Goal: Task Accomplishment & Management: Manage account settings

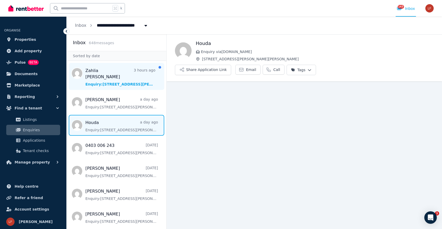
click at [102, 79] on span "Message list" at bounding box center [117, 76] width 100 height 27
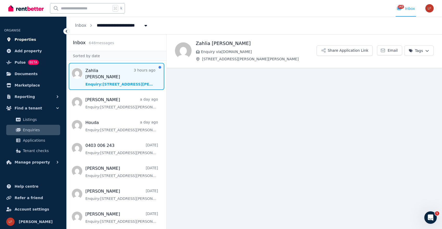
click at [32, 41] on span "Properties" at bounding box center [26, 39] width 22 height 6
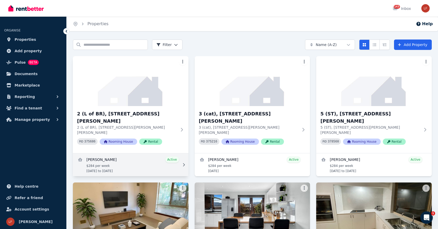
click at [145, 154] on link "View details for Cassius Slater" at bounding box center [131, 165] width 116 height 23
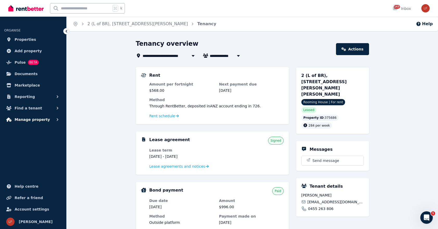
click at [30, 122] on span "Manage property" at bounding box center [32, 120] width 35 height 6
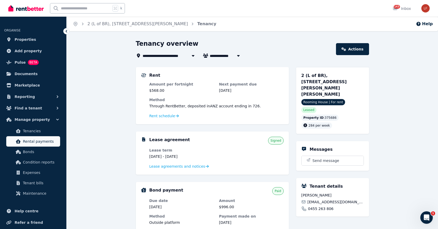
click at [30, 141] on span "Rental payments" at bounding box center [40, 142] width 35 height 6
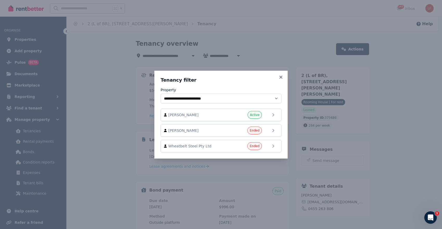
click at [53, 105] on div "**********" at bounding box center [221, 114] width 442 height 229
click at [40, 96] on div "**********" at bounding box center [221, 114] width 442 height 229
click at [280, 77] on icon at bounding box center [280, 77] width 5 height 5
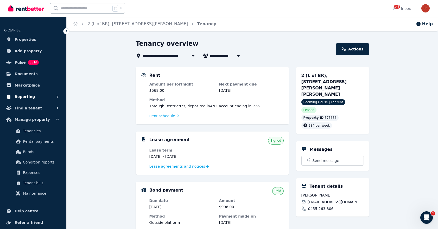
click at [42, 98] on button "Reporting" at bounding box center [33, 97] width 58 height 10
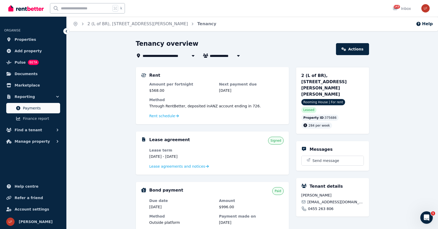
click at [31, 111] on span "Payments" at bounding box center [40, 108] width 35 height 6
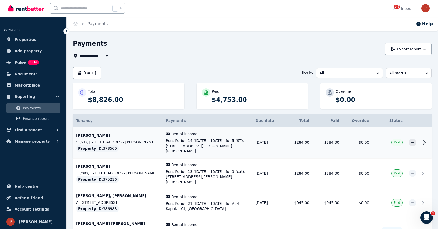
scroll to position [14, 0]
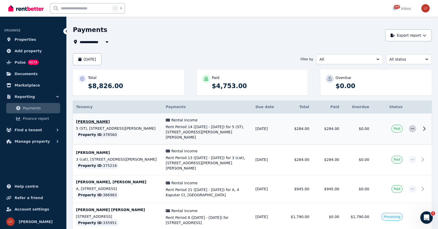
click at [411, 127] on icon "button" at bounding box center [413, 129] width 4 height 4
click at [413, 38] on button "Export report" at bounding box center [408, 35] width 47 height 12
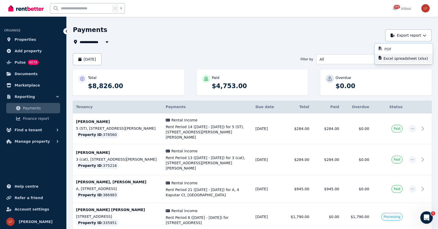
click at [399, 59] on p "Excel spreadsheet (xlsx)" at bounding box center [408, 58] width 49 height 5
click at [363, 56] on button "All" at bounding box center [349, 59] width 67 height 10
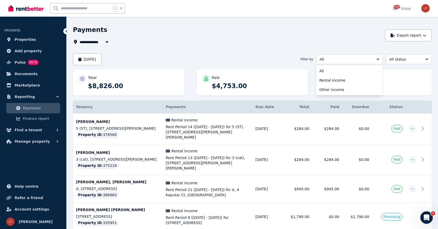
click at [377, 31] on div "Payments" at bounding box center [228, 31] width 310 height 10
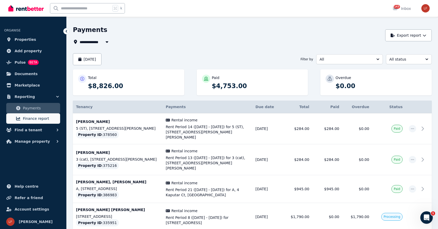
click at [36, 120] on span "Finance report" at bounding box center [40, 119] width 35 height 6
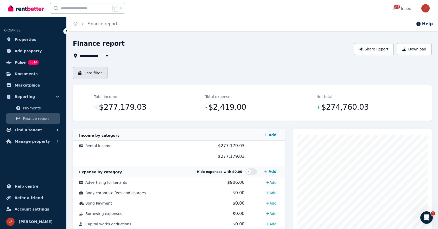
click at [95, 75] on button "Date filter" at bounding box center [90, 73] width 35 height 12
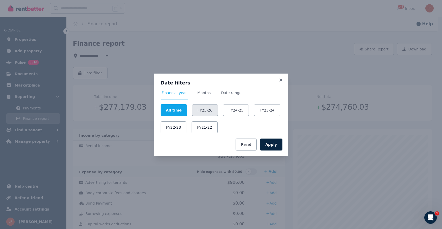
click at [206, 113] on button "FY25-26" at bounding box center [205, 110] width 26 height 12
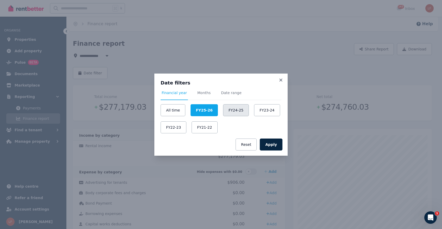
click at [226, 111] on button "FY24-25" at bounding box center [236, 110] width 26 height 12
click at [272, 147] on button "Apply" at bounding box center [271, 145] width 23 height 12
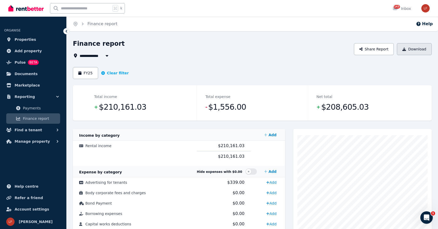
click at [406, 52] on button "Download" at bounding box center [414, 49] width 35 height 12
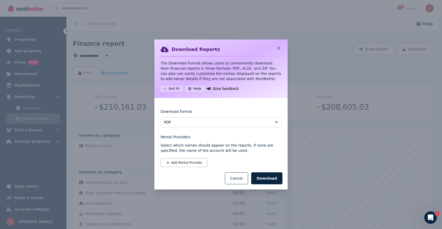
click at [226, 124] on span "PDF" at bounding box center [217, 122] width 107 height 5
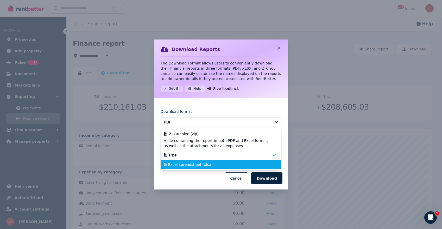
click at [214, 163] on div "Excel spreadsheet (xlsx)" at bounding box center [218, 164] width 108 height 5
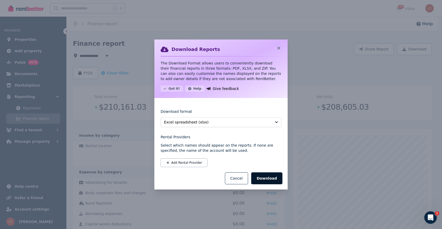
click at [273, 180] on button "Download" at bounding box center [266, 179] width 31 height 12
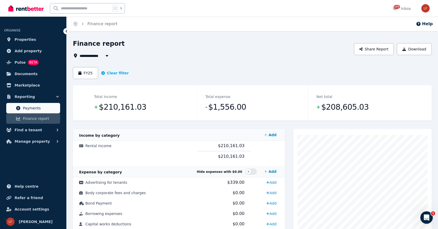
click at [37, 110] on span "Payments" at bounding box center [40, 108] width 35 height 6
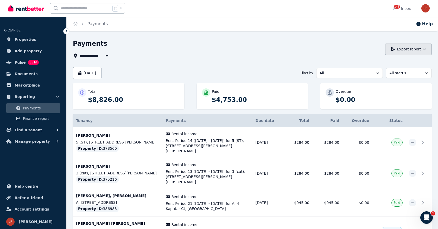
click at [397, 52] on button "Export report" at bounding box center [408, 49] width 47 height 12
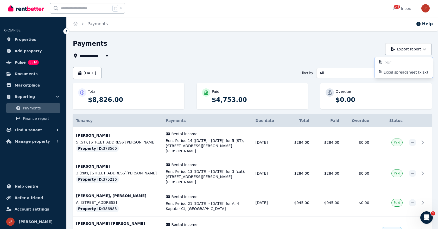
click at [259, 84] on div "Paid $4,753.00" at bounding box center [252, 96] width 111 height 26
click at [102, 74] on button "[DATE]" at bounding box center [87, 73] width 29 height 12
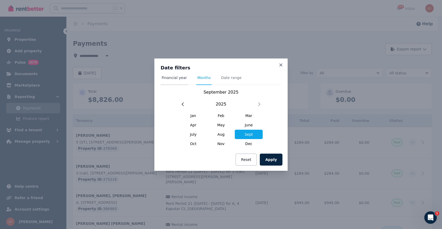
click at [173, 79] on span "Financial year" at bounding box center [174, 77] width 25 height 5
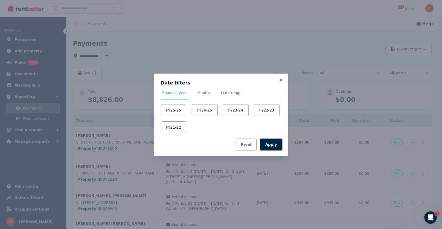
click at [187, 111] on div "FY25-26 FY24-25 FY23-24 FY22-23 FY21-22" at bounding box center [221, 118] width 121 height 29
click at [195, 109] on button "FY24-25" at bounding box center [205, 110] width 26 height 12
click at [271, 146] on button "Apply" at bounding box center [271, 145] width 23 height 12
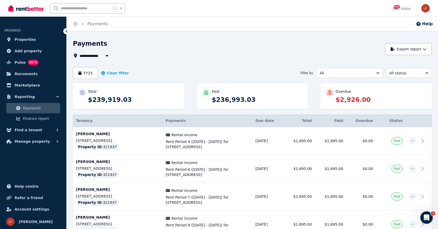
click at [268, 104] on div "Paid $236,993.03" at bounding box center [252, 96] width 111 height 26
click at [416, 53] on button "Export report" at bounding box center [408, 49] width 47 height 12
click at [403, 71] on p "Excel spreadsheet (xlsx)" at bounding box center [408, 72] width 49 height 5
click at [33, 39] on span "Properties" at bounding box center [26, 39] width 22 height 6
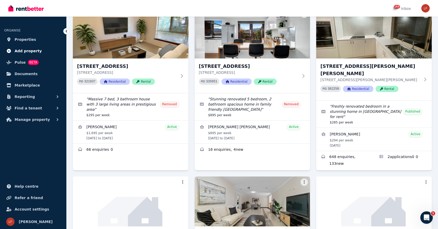
scroll to position [165, 0]
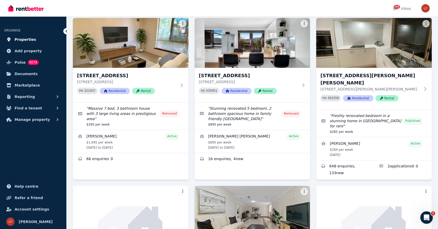
click at [25, 37] on span "Properties" at bounding box center [26, 39] width 22 height 6
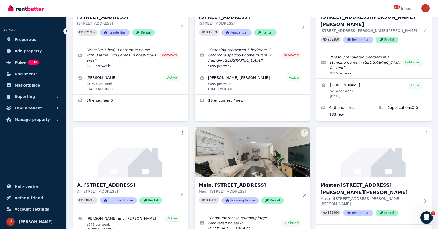
scroll to position [150, 0]
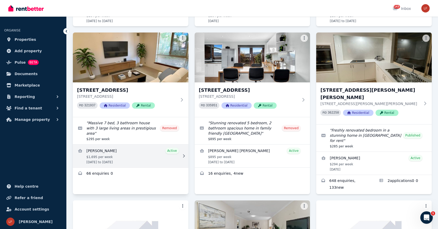
click at [112, 145] on link "View details for Korann Halvorsen" at bounding box center [131, 156] width 116 height 23
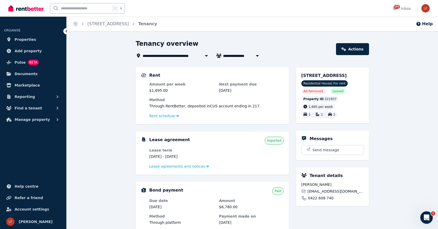
click at [166, 114] on div "Rent schedule" at bounding box center [216, 116] width 134 height 6
click at [166, 115] on span "Rent schedule" at bounding box center [162, 116] width 26 height 5
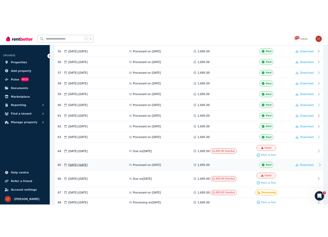
scroll to position [906, 0]
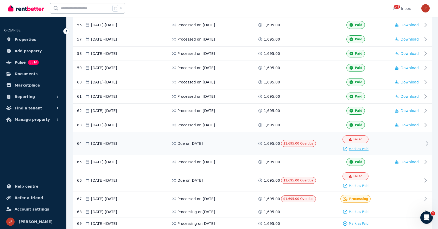
click at [353, 147] on span "Mark as Paid" at bounding box center [359, 149] width 20 height 4
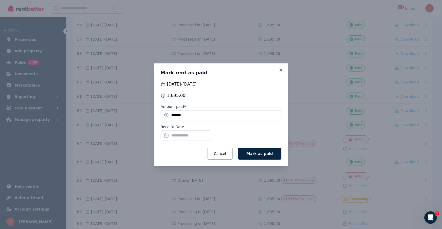
click at [178, 135] on input "Receipt Date" at bounding box center [186, 136] width 51 height 10
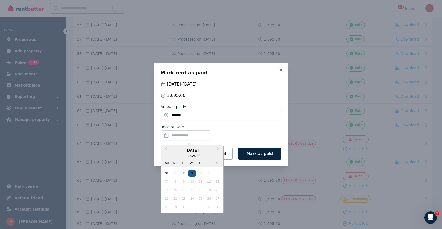
click at [191, 170] on div "3" at bounding box center [192, 173] width 7 height 7
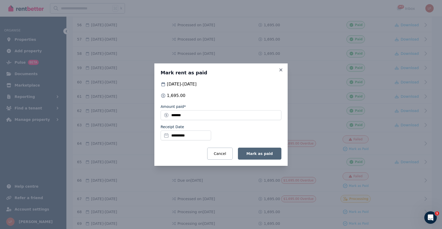
click at [258, 158] on button "Mark as paid" at bounding box center [259, 154] width 43 height 12
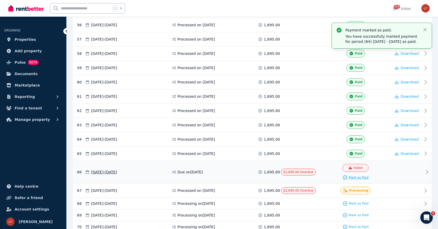
click at [358, 176] on span "Mark as Paid" at bounding box center [359, 178] width 20 height 4
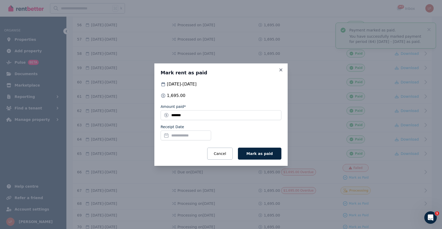
click at [193, 134] on input "Receipt Date" at bounding box center [186, 136] width 51 height 10
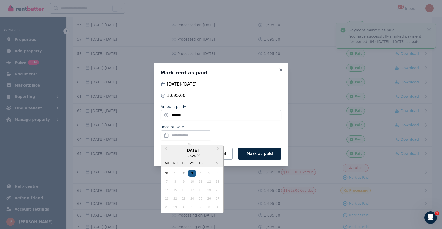
click at [191, 175] on div "3" at bounding box center [192, 173] width 7 height 7
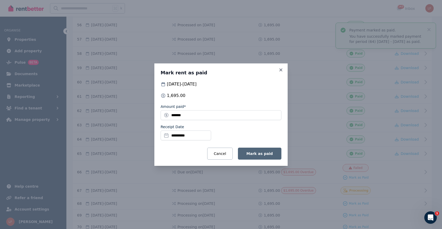
click at [267, 151] on button "Mark as paid" at bounding box center [259, 154] width 43 height 12
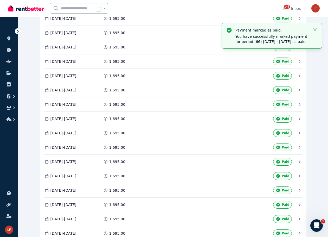
scroll to position [384, 0]
